Goal: Information Seeking & Learning: Learn about a topic

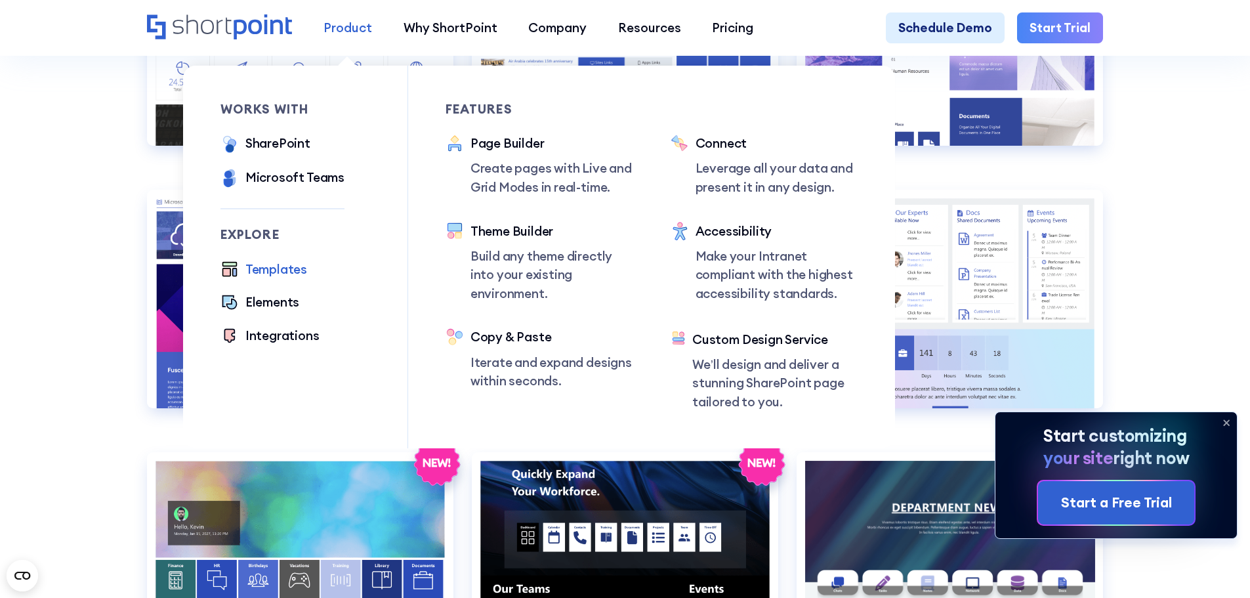
scroll to position [2099, 0]
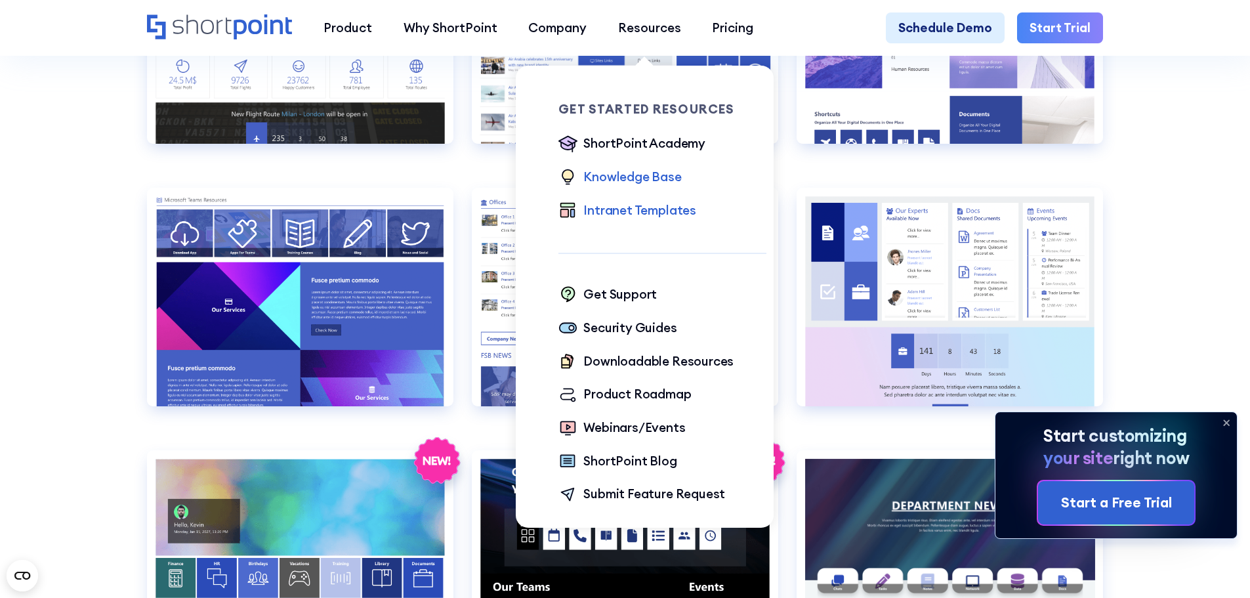
click at [648, 182] on div "Knowledge Base" at bounding box center [632, 176] width 98 height 19
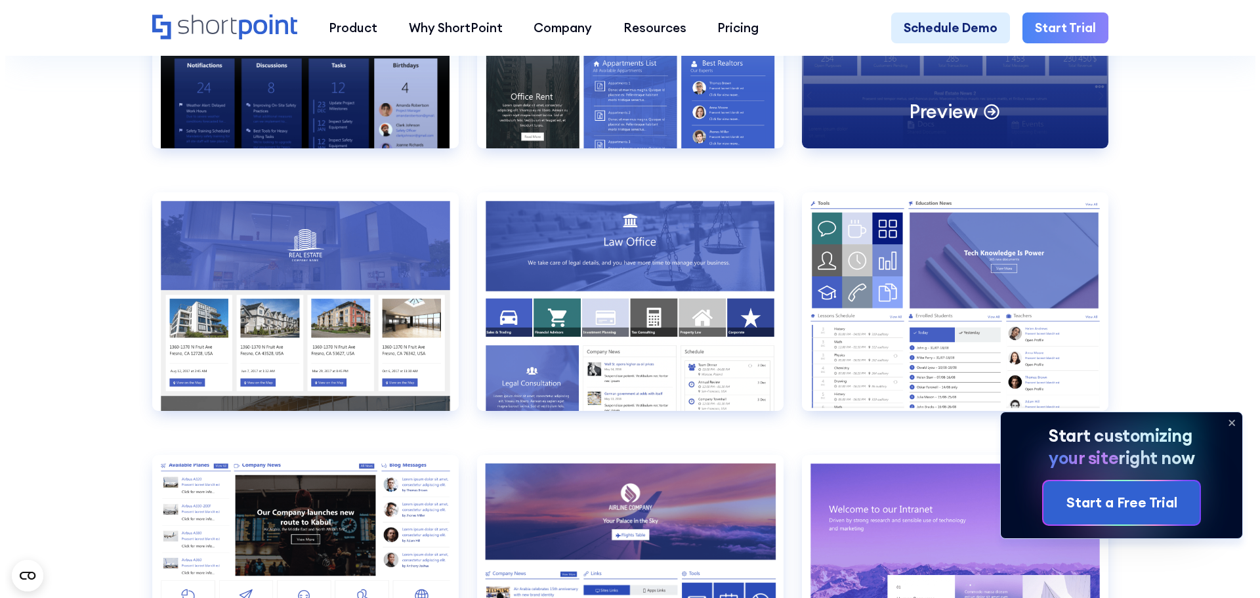
scroll to position [1574, 0]
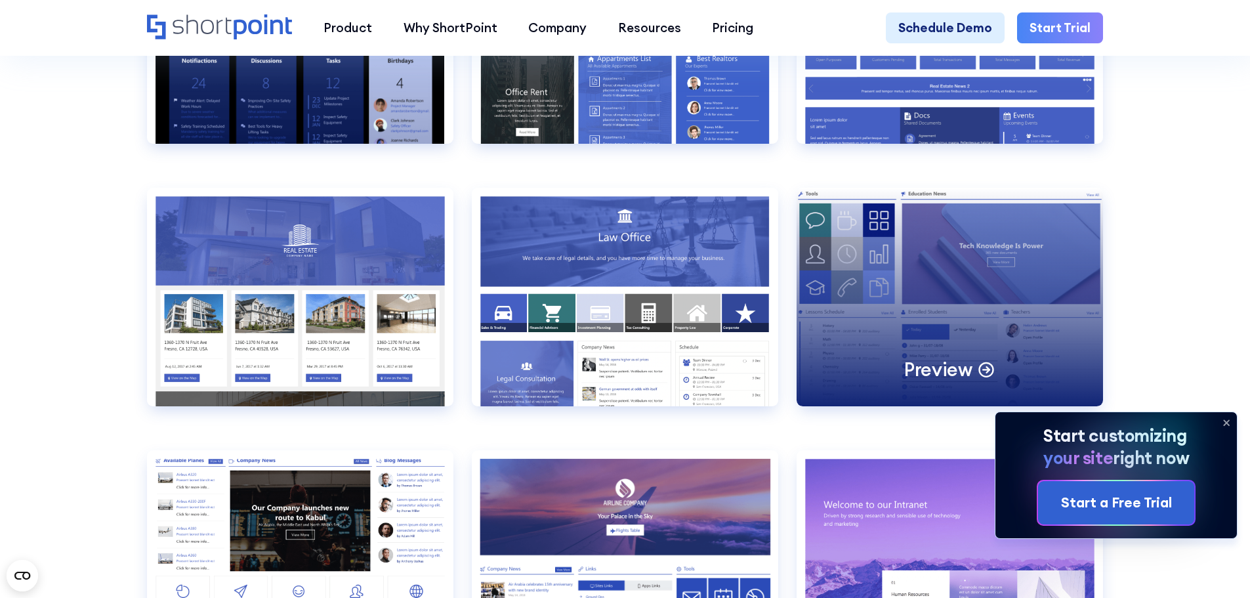
click at [878, 310] on div "Preview" at bounding box center [949, 297] width 306 height 218
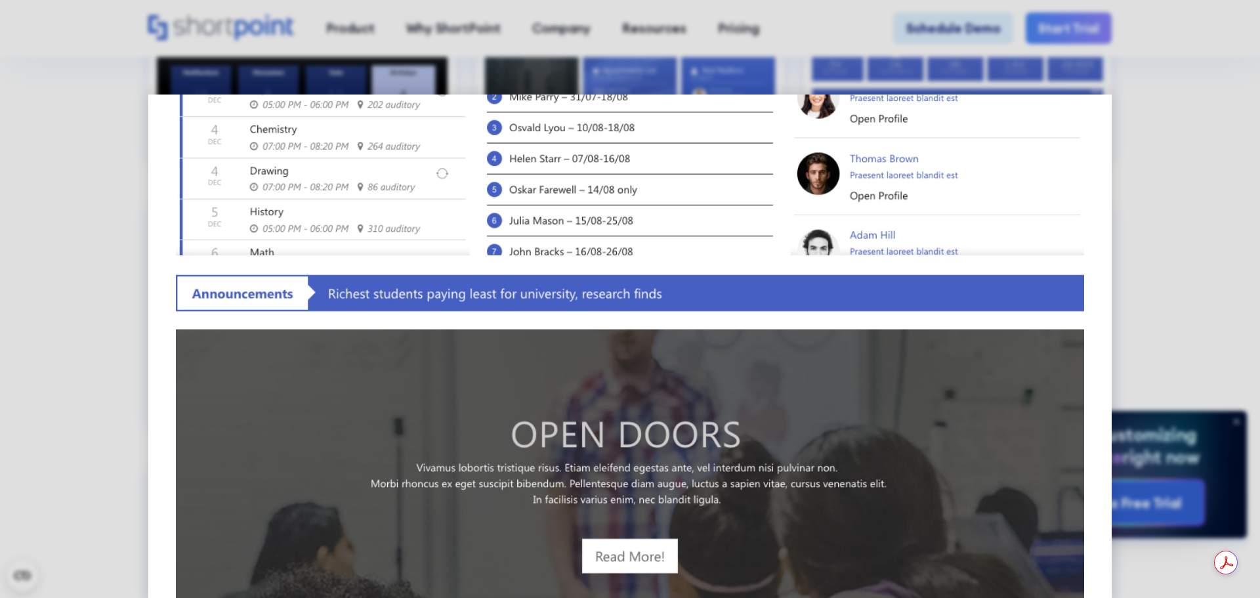
scroll to position [525, 0]
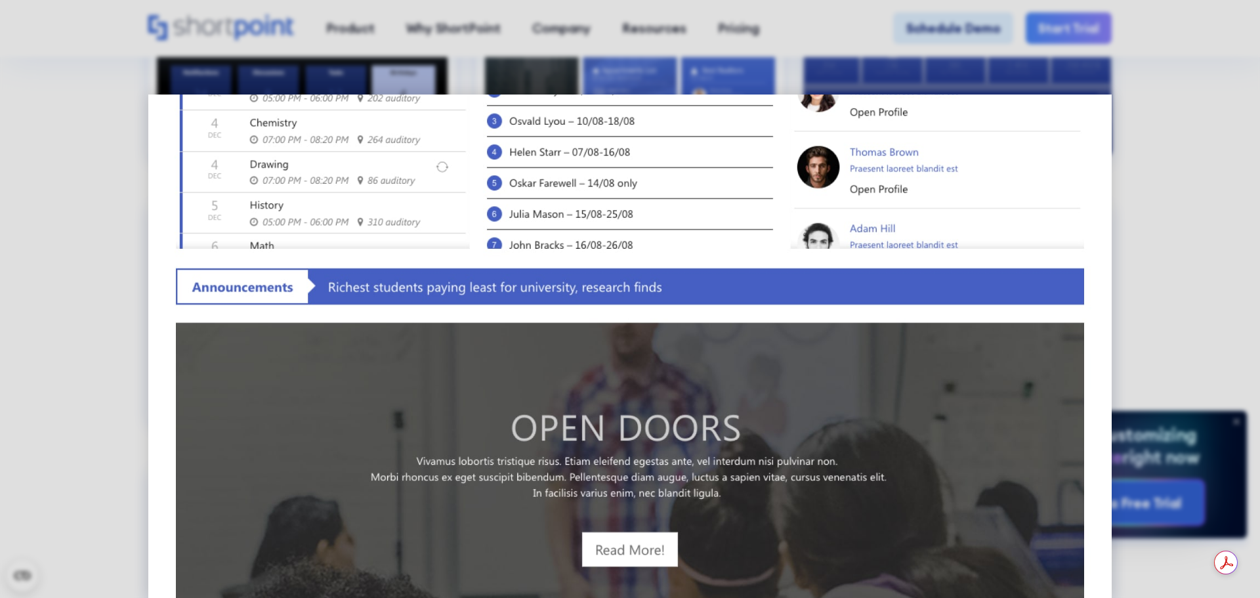
drag, startPoint x: 1112, startPoint y: 106, endPoint x: 1084, endPoint y: 77, distance: 39.9
click at [1112, 106] on div at bounding box center [630, 299] width 1260 height 598
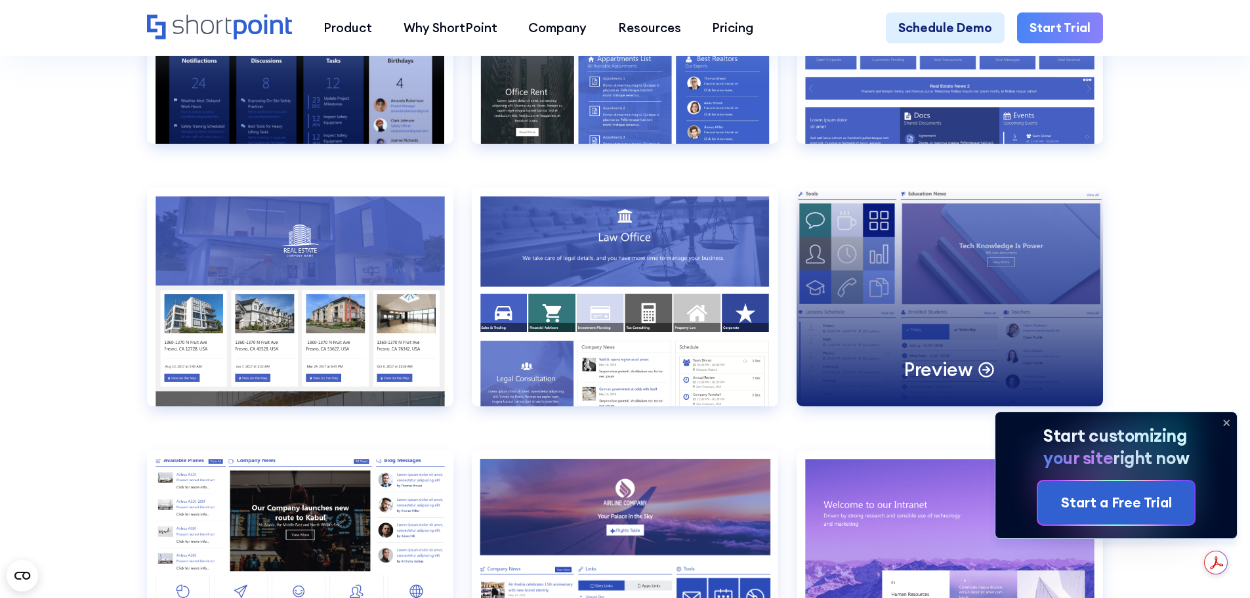
click at [909, 328] on div "Preview" at bounding box center [949, 297] width 306 height 218
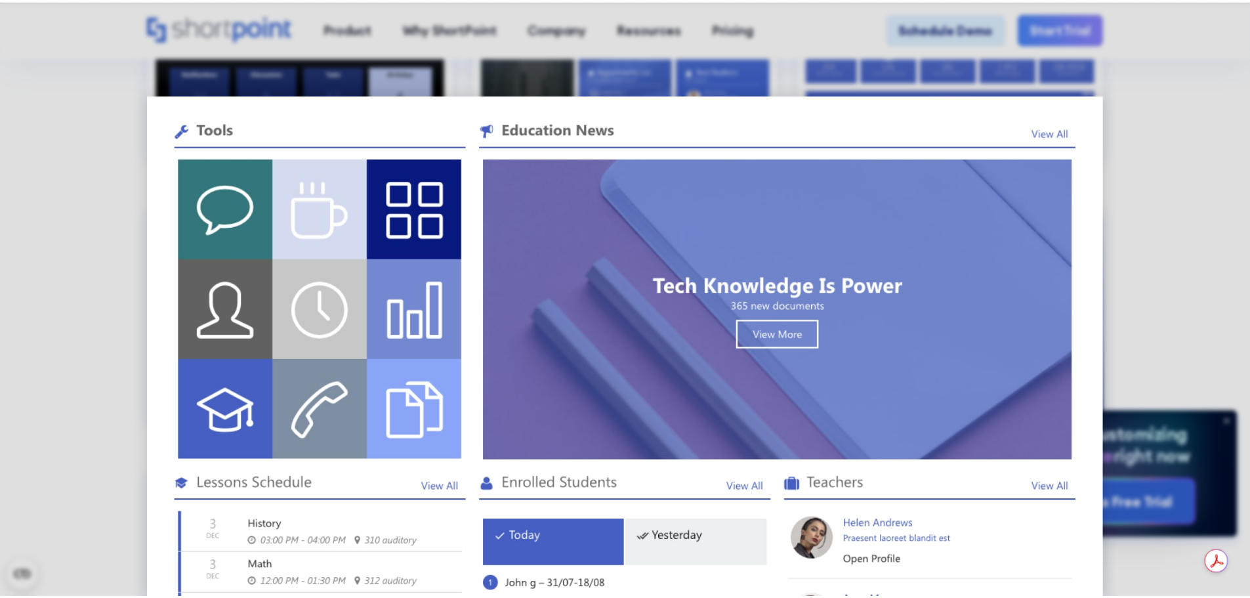
scroll to position [197, 0]
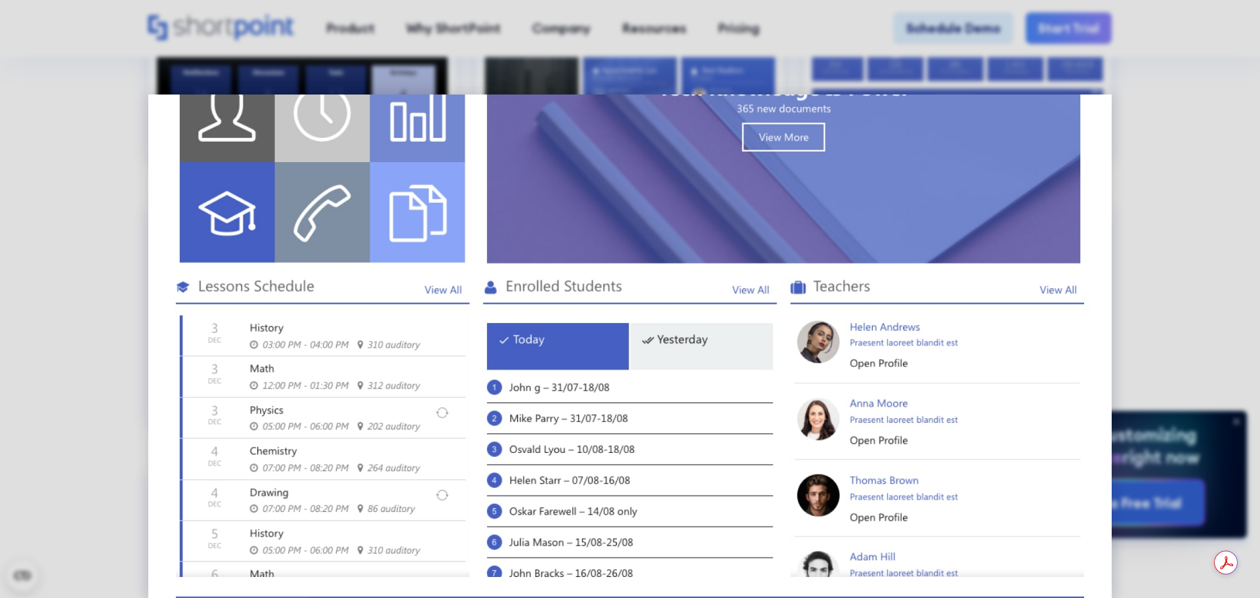
click at [1145, 281] on div at bounding box center [630, 299] width 1260 height 598
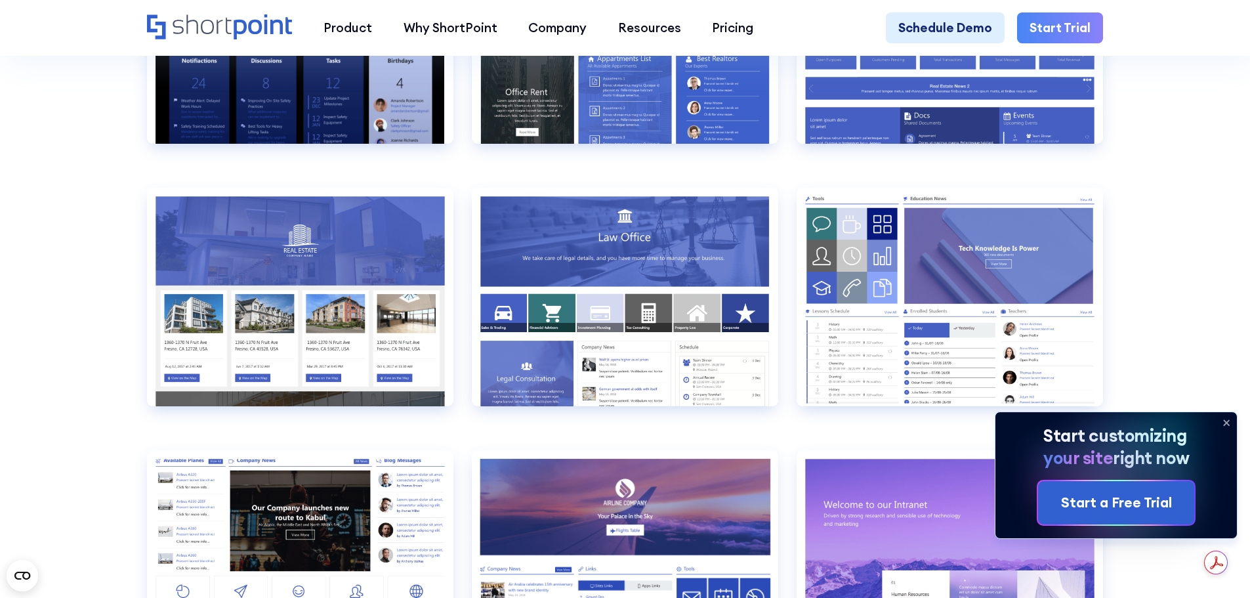
click at [1231, 421] on icon at bounding box center [1226, 422] width 21 height 21
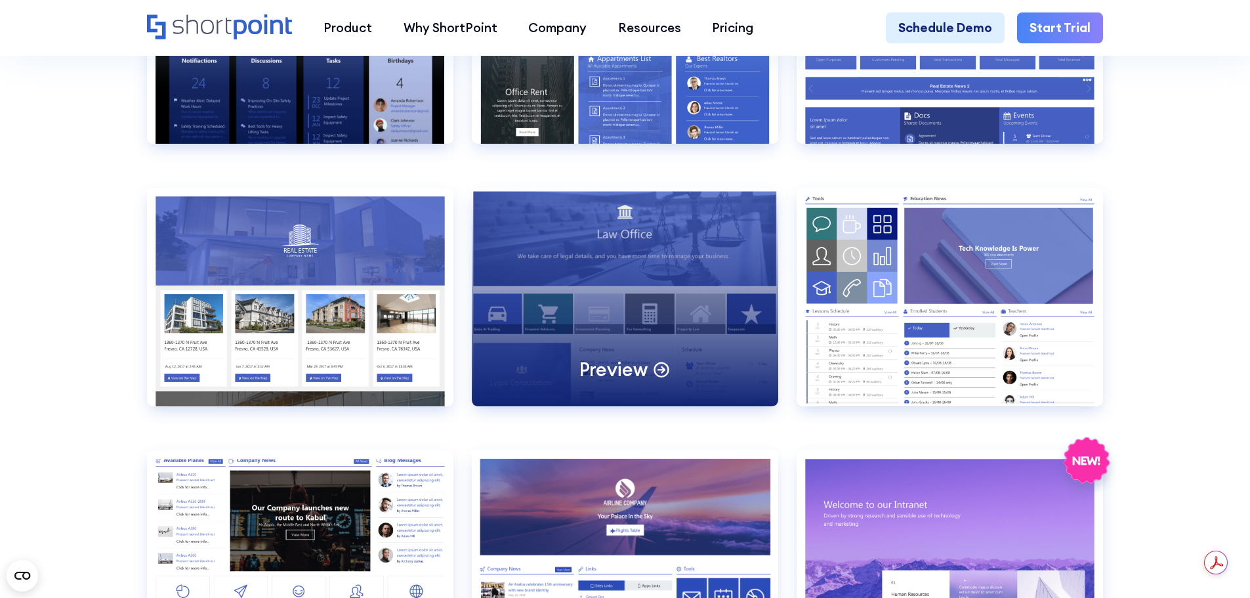
scroll to position [1837, 0]
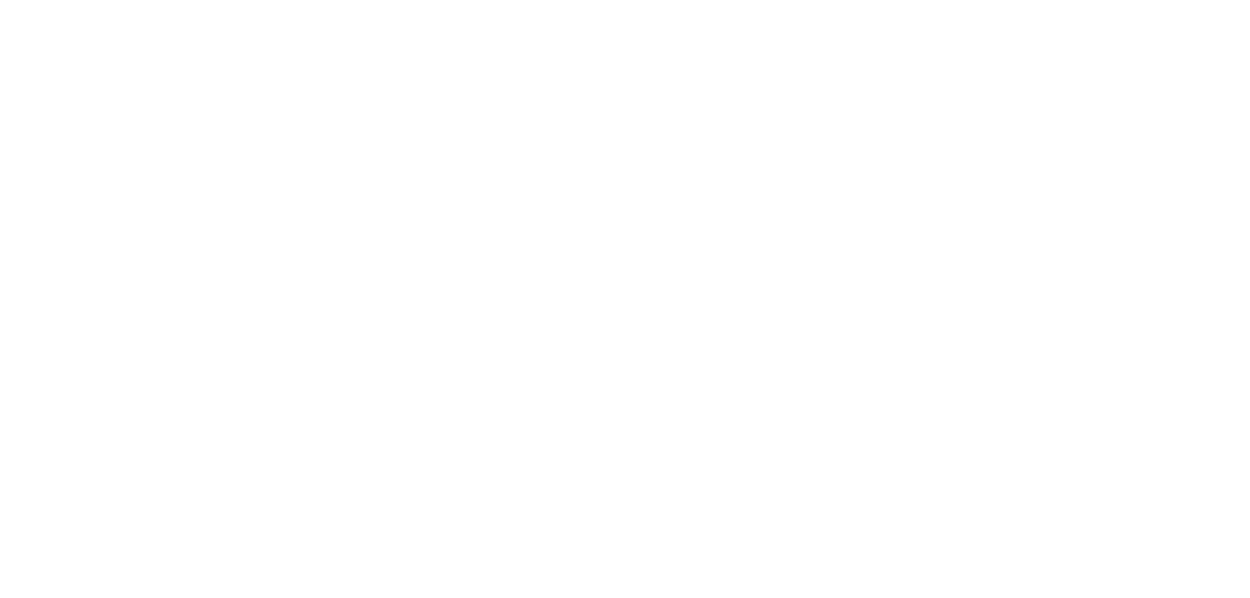
scroll to position [217, 0]
